Goal: Task Accomplishment & Management: Use online tool/utility

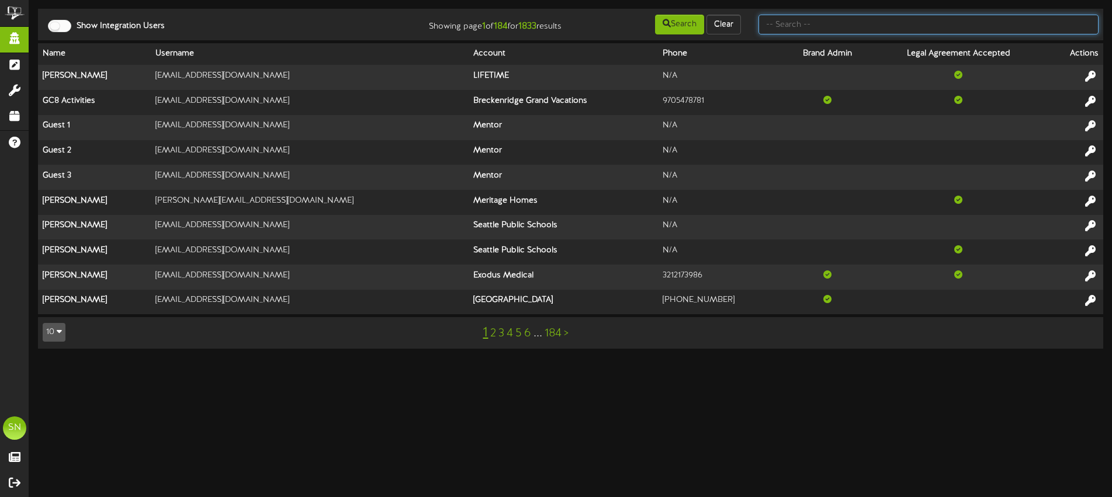
click at [776, 31] on input "text" at bounding box center [928, 25] width 340 height 20
click at [778, 23] on input "text" at bounding box center [928, 25] width 340 height 20
type input "centene"
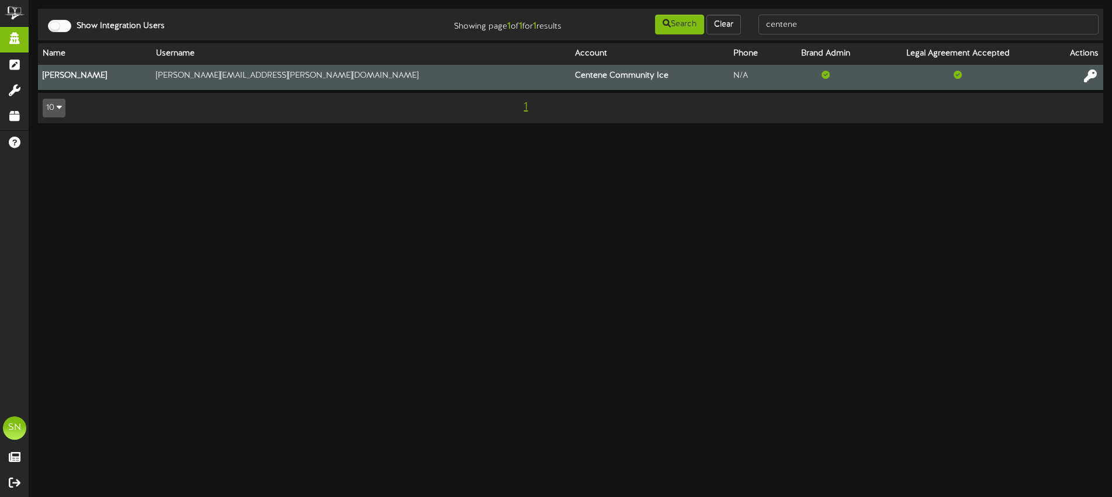
click at [1084, 75] on icon at bounding box center [1090, 76] width 13 height 13
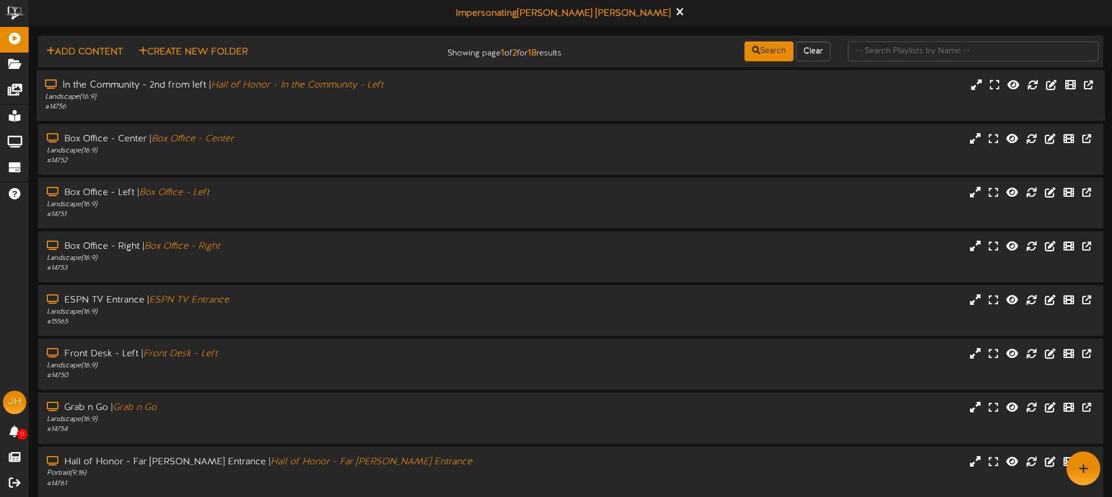
click at [532, 97] on div "In the Community - 2nd from left | Hall of Honor - In the Community - Left Land…" at bounding box center [570, 95] width 1068 height 33
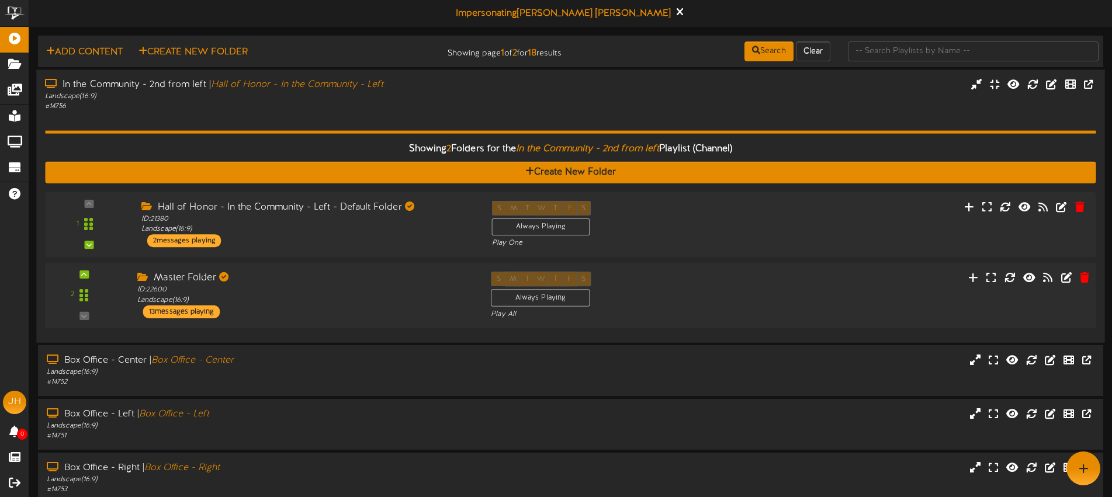
click at [775, 293] on div "2 ID:" at bounding box center [570, 296] width 1061 height 48
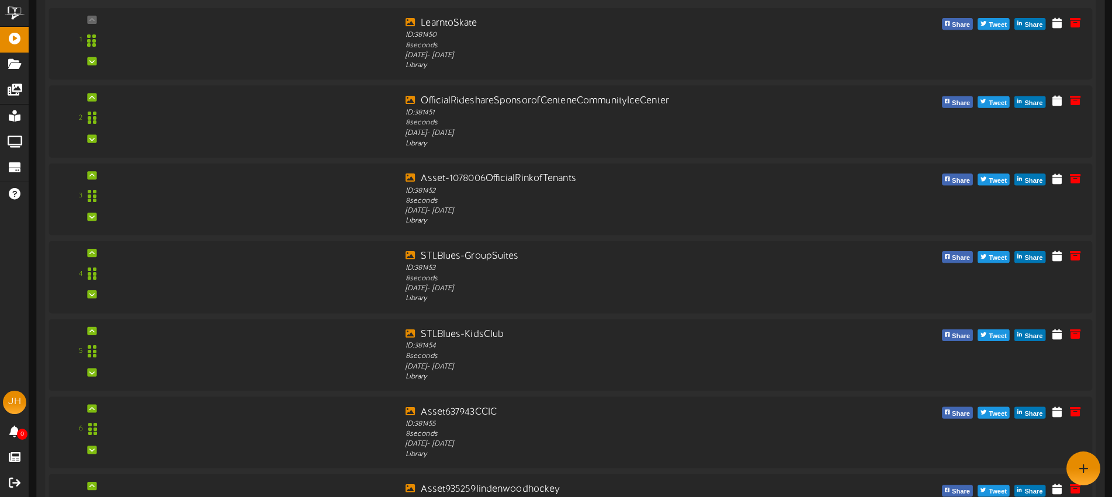
scroll to position [183, 0]
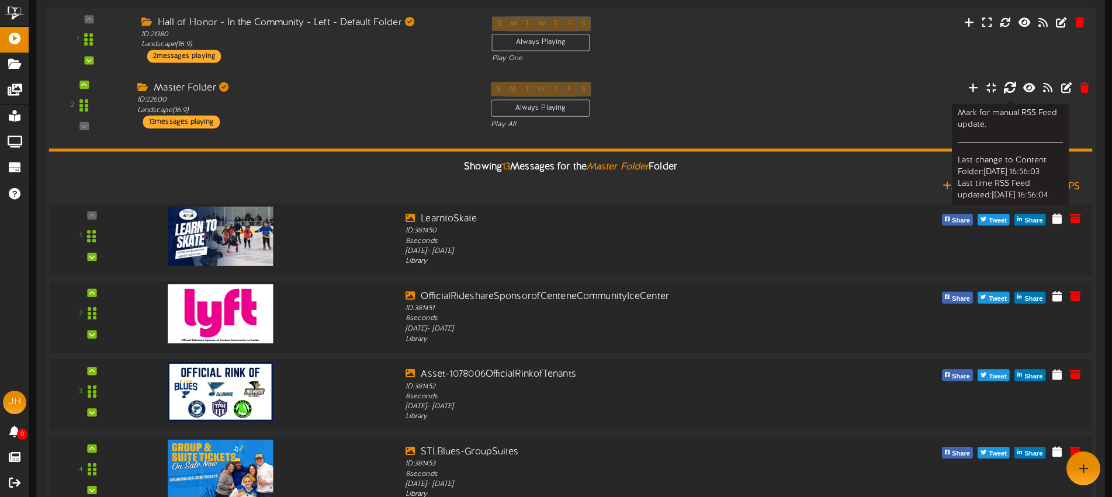
click at [1008, 88] on icon at bounding box center [1009, 87] width 13 height 13
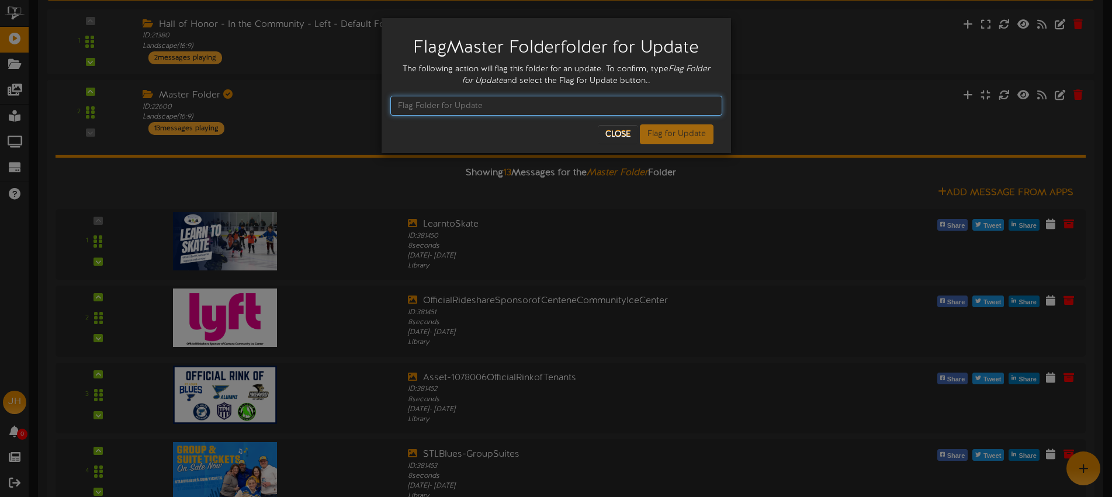
click at [581, 104] on input "text" at bounding box center [556, 106] width 332 height 20
drag, startPoint x: 564, startPoint y: 113, endPoint x: 407, endPoint y: 103, distance: 157.4
click at [398, 103] on input "Flag All Folders for Update" at bounding box center [556, 106] width 332 height 20
type input "Flag All Folders for Update"
click at [778, 148] on div "Flag Master Folder folder for Update The following action will flag this folder…" at bounding box center [556, 248] width 1112 height 497
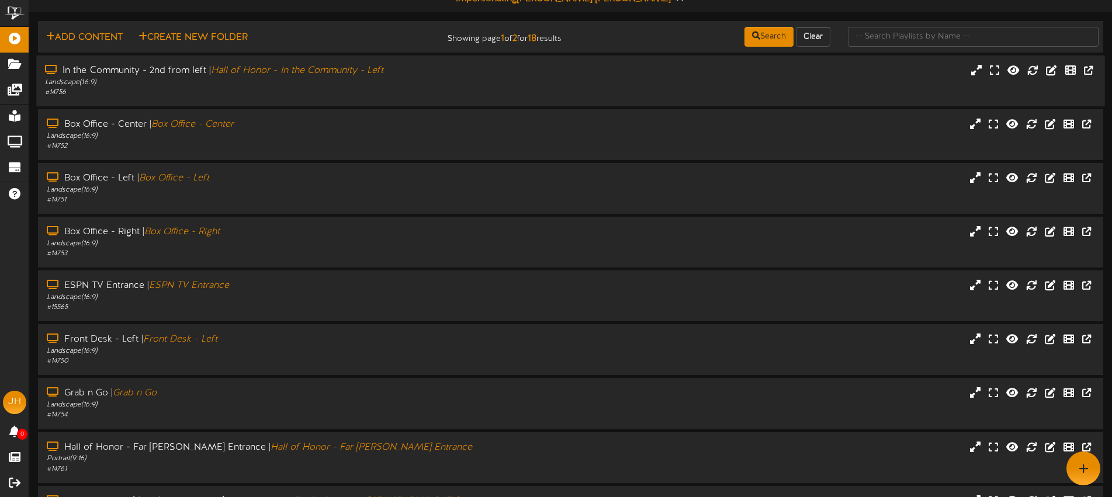
scroll to position [0, 0]
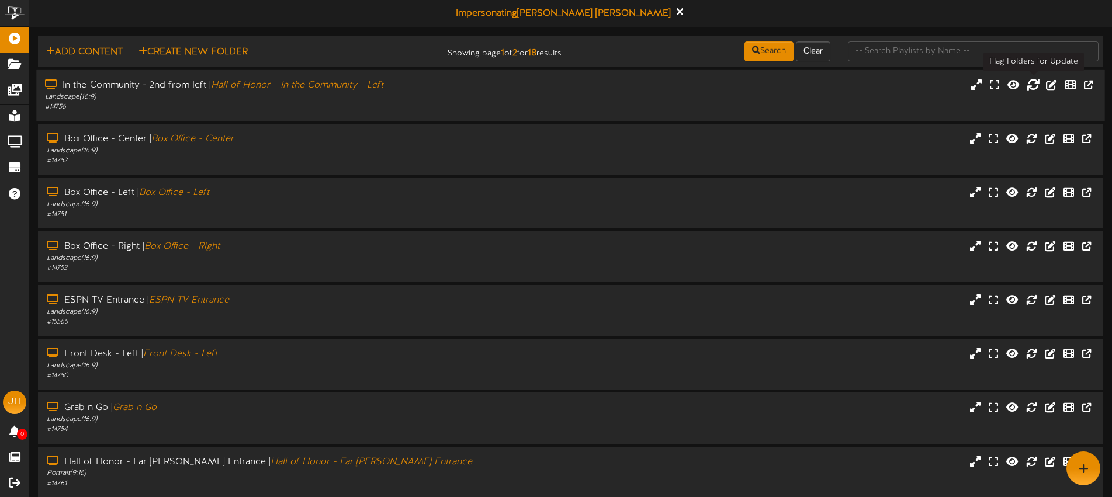
click at [1031, 86] on icon at bounding box center [1032, 84] width 13 height 13
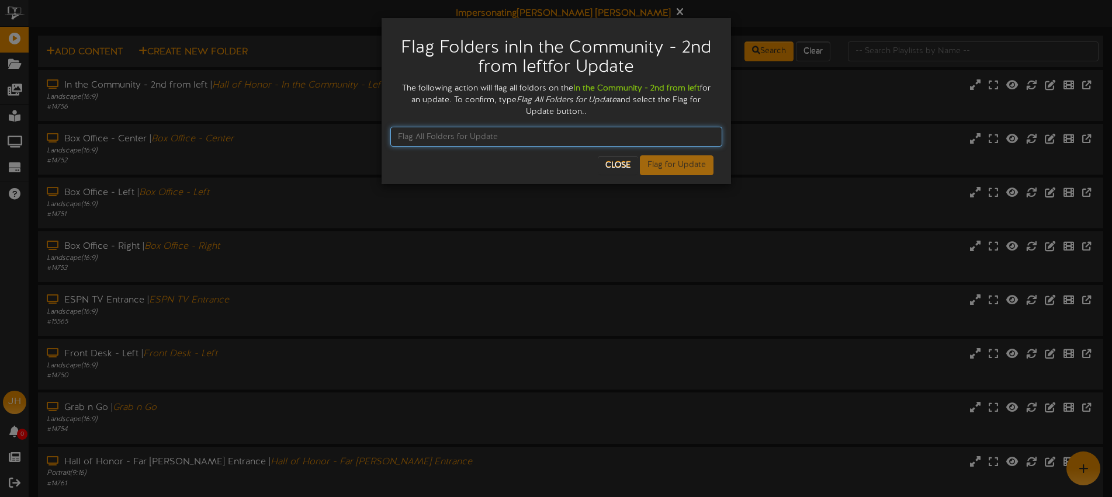
click at [485, 136] on input "text" at bounding box center [556, 137] width 332 height 20
paste input "Flag All Folders for Update"
type input "Flag All Folders for Update"
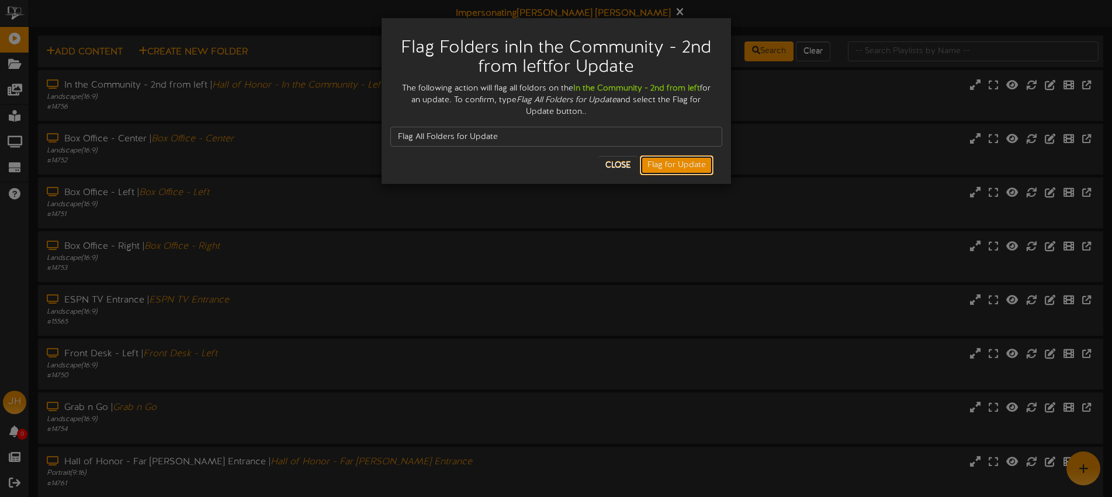
click at [683, 169] on button "Flag for Update" at bounding box center [677, 165] width 74 height 20
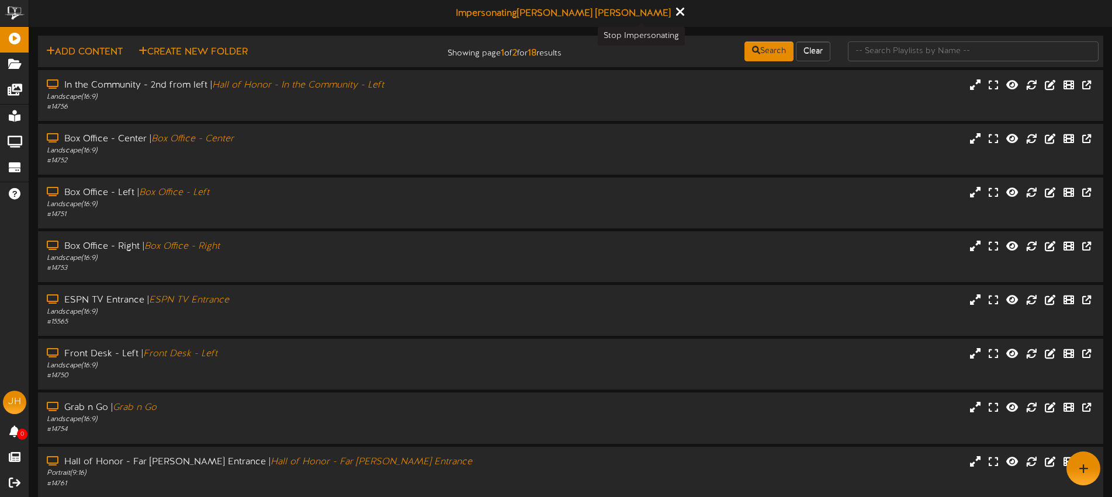
click at [675, 12] on icon at bounding box center [679, 11] width 8 height 13
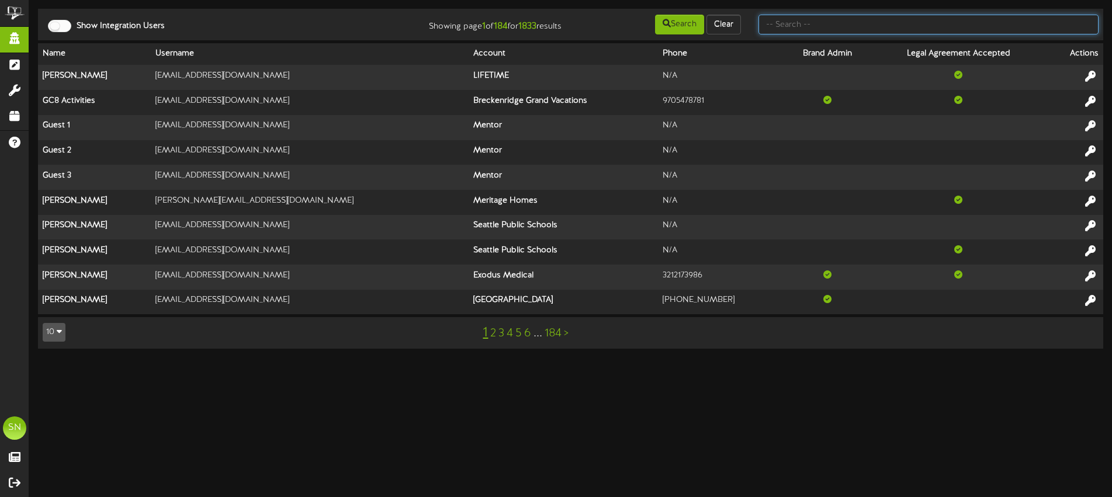
click at [820, 22] on input "text" at bounding box center [928, 25] width 340 height 20
type input "lynns"
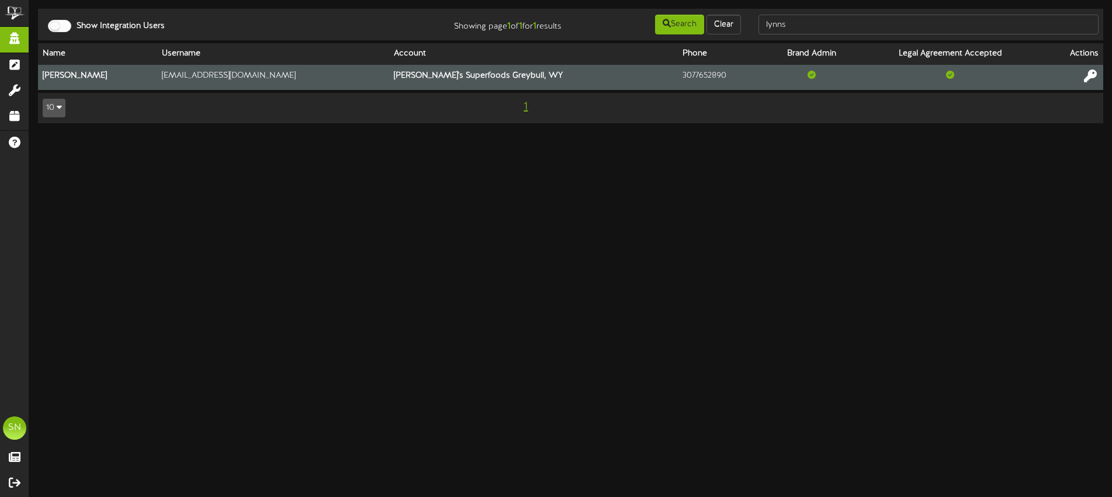
click at [1092, 74] on icon at bounding box center [1090, 76] width 13 height 13
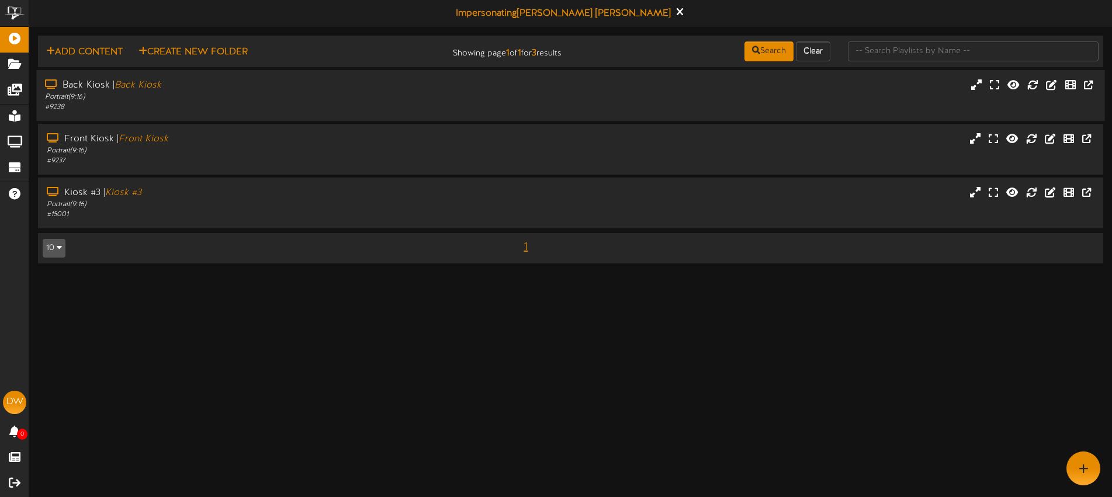
click at [436, 97] on div "Portrait ( 9:16 )" at bounding box center [259, 97] width 428 height 10
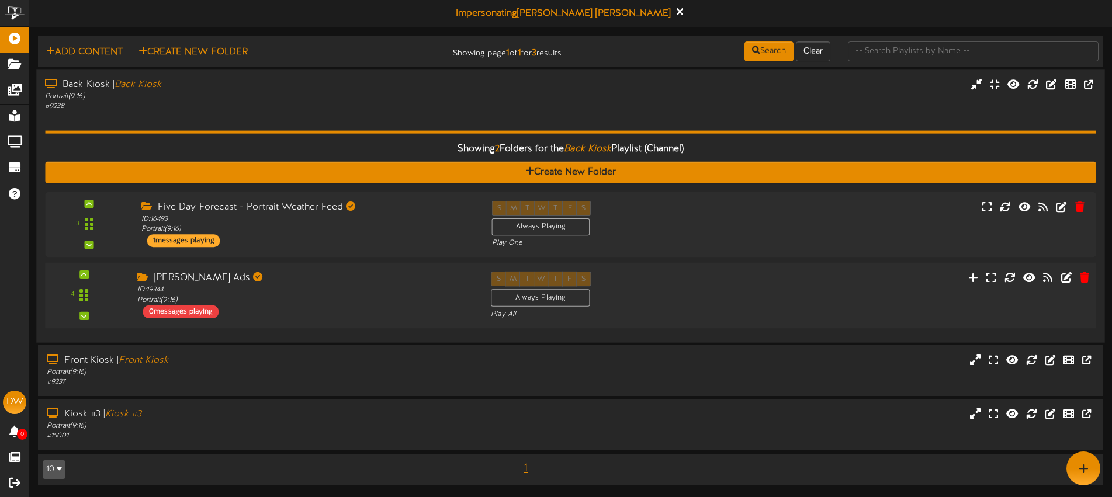
click at [713, 287] on div "S M T W T F S Always Playing Play All" at bounding box center [614, 296] width 265 height 48
